Goal: Information Seeking & Learning: Learn about a topic

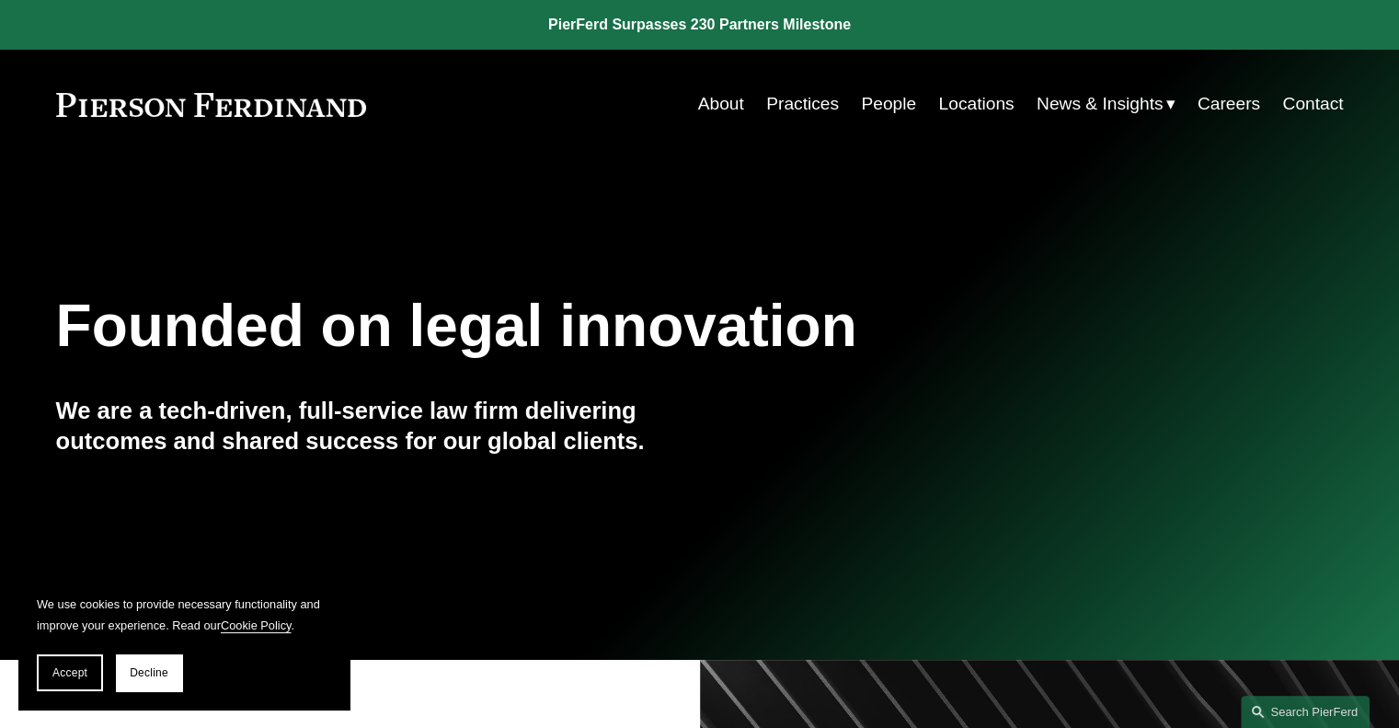
click at [716, 110] on link "About" at bounding box center [721, 103] width 46 height 35
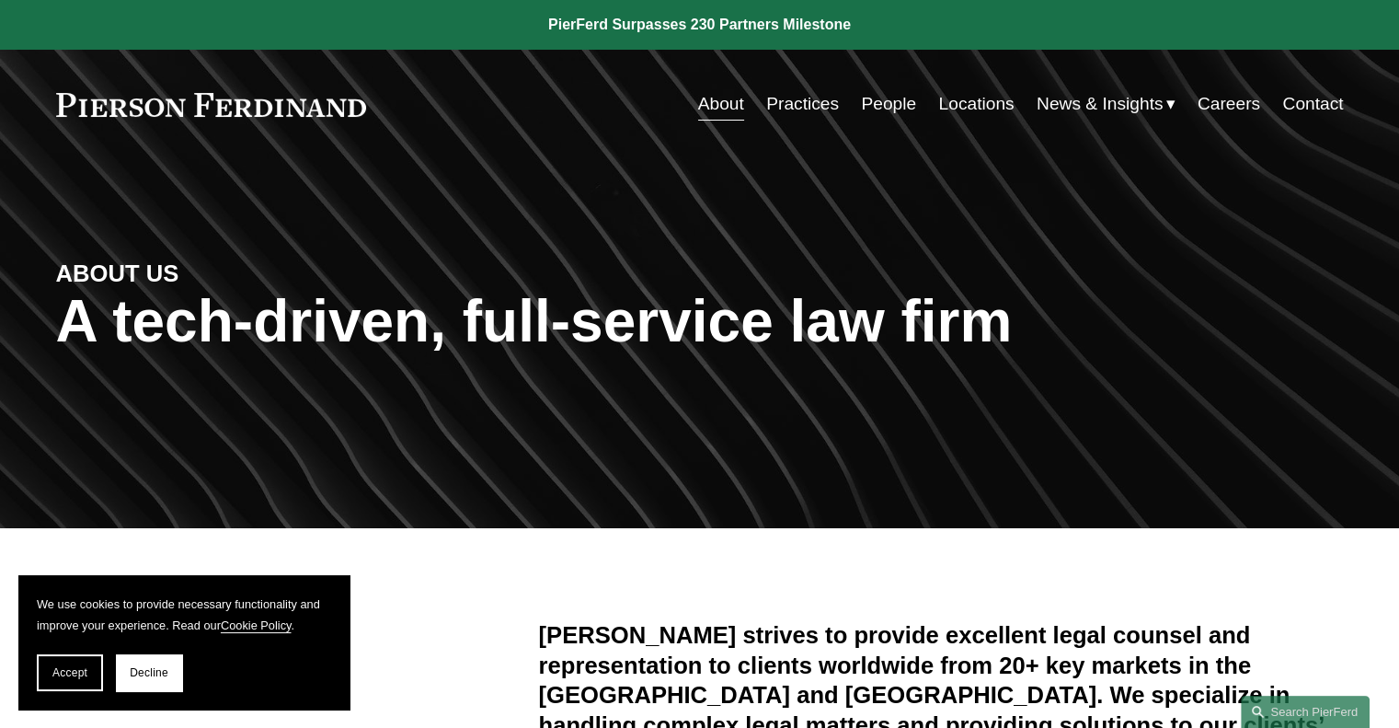
click at [865, 102] on link "People" at bounding box center [888, 103] width 55 height 35
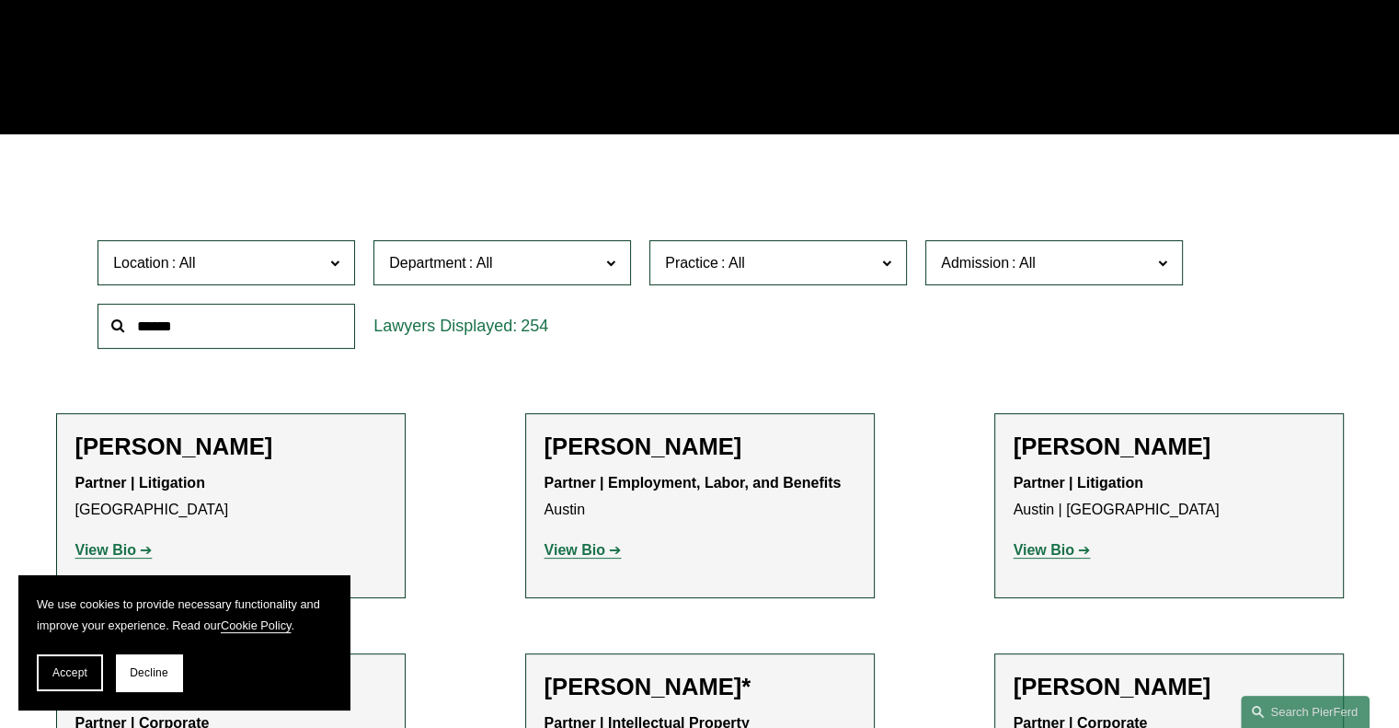
scroll to position [412, 0]
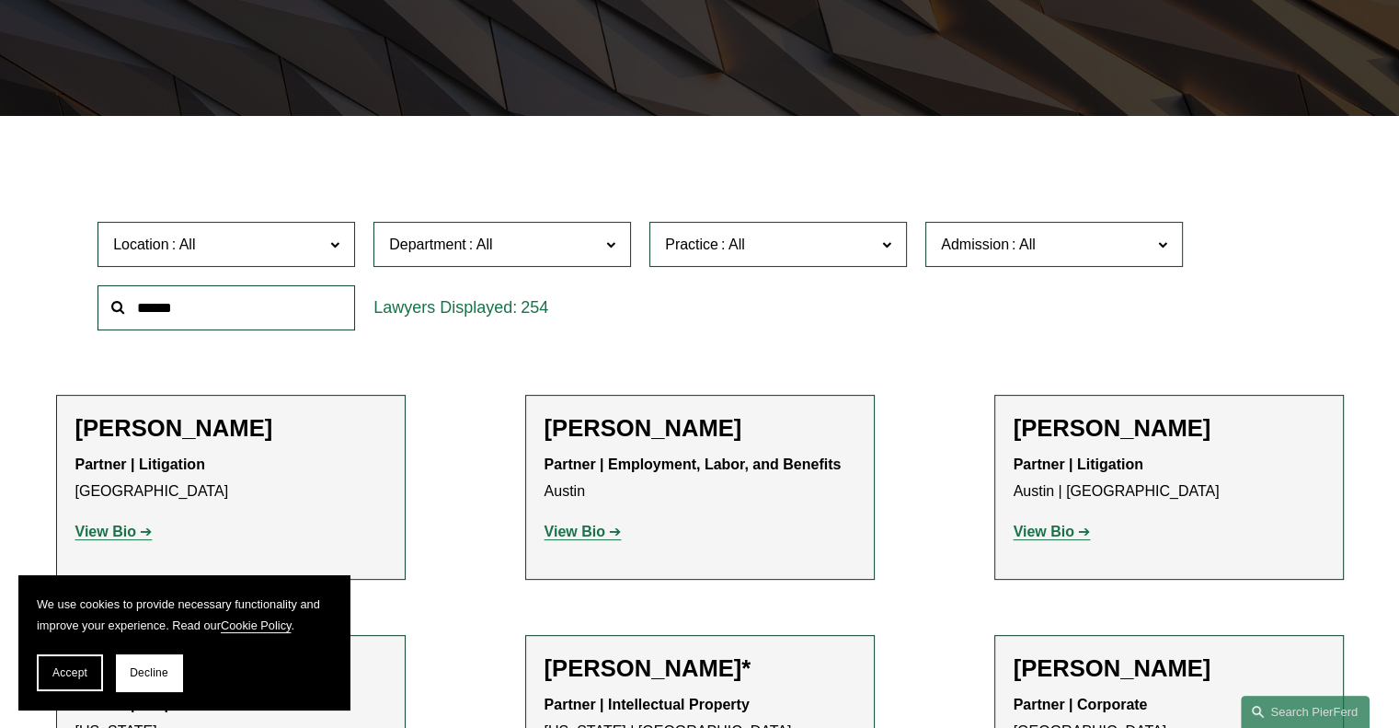
click at [422, 237] on span "Department" at bounding box center [427, 244] width 77 height 16
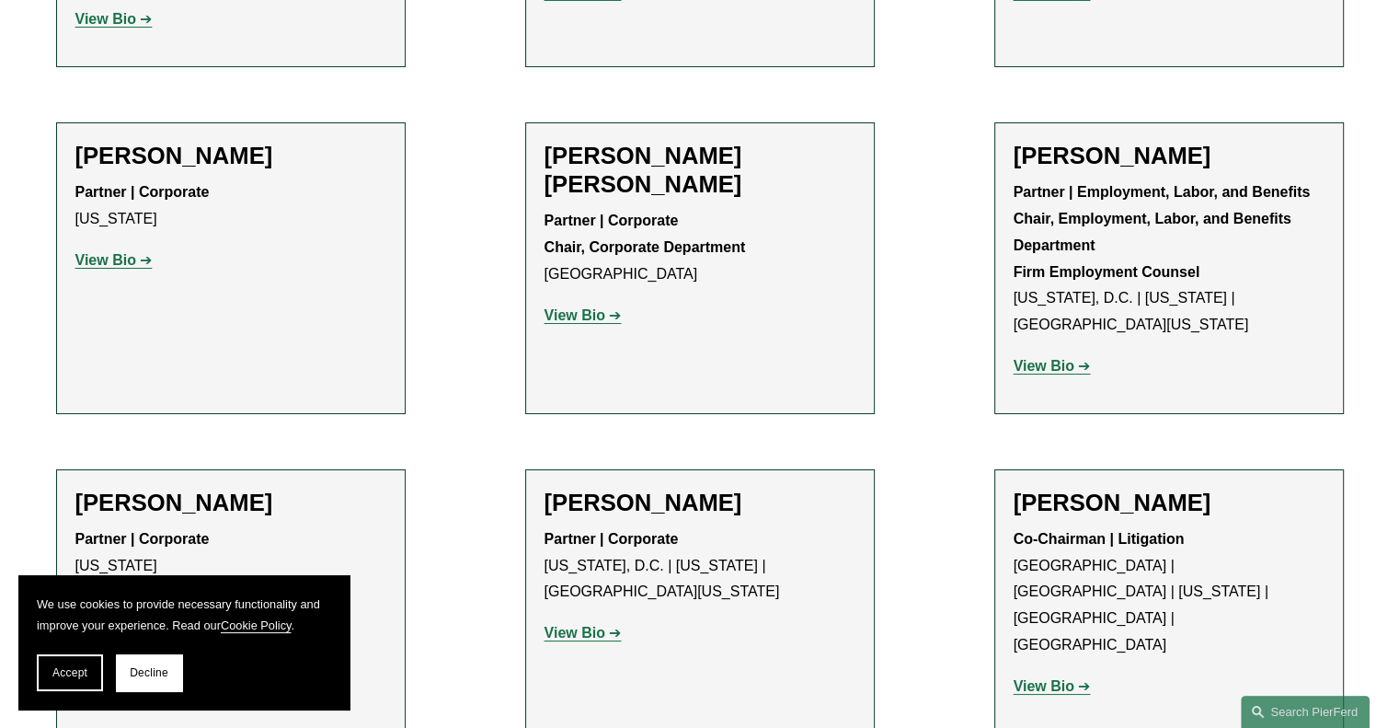
scroll to position [6828, 0]
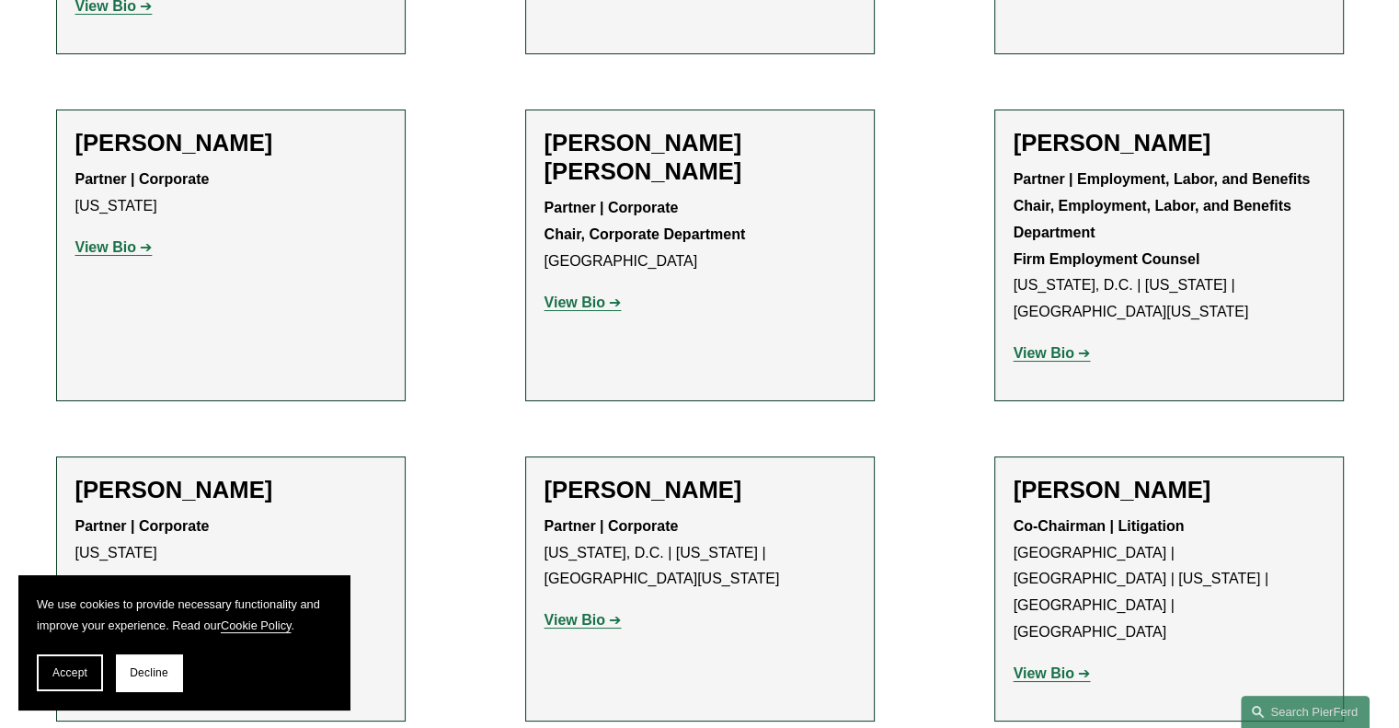
click at [1056, 665] on strong "View Bio" at bounding box center [1044, 673] width 61 height 16
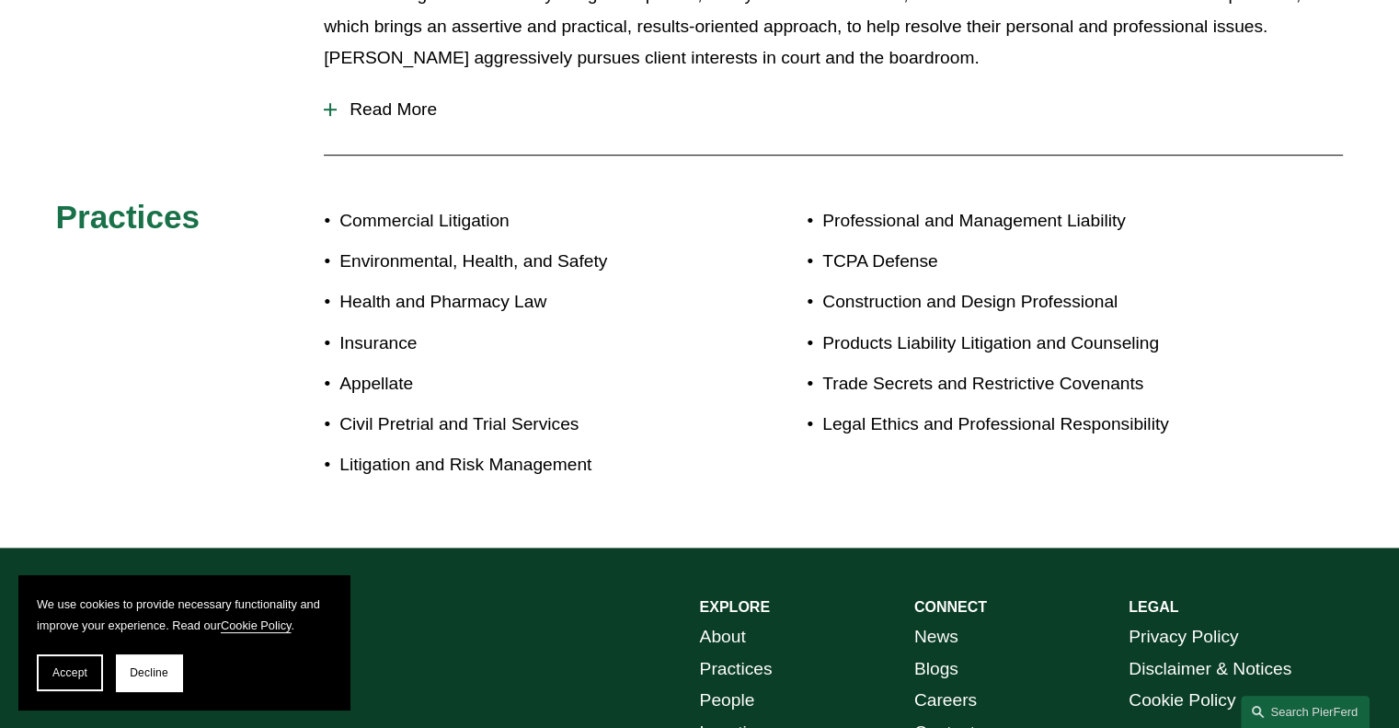
scroll to position [1108, 0]
